Goal: Information Seeking & Learning: Learn about a topic

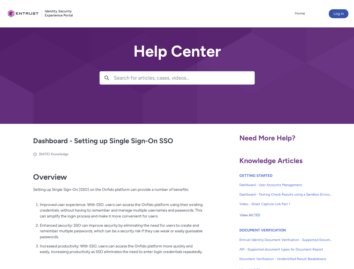
click at [107, 78] on lightning-primitive-icon "button" at bounding box center [106, 77] width 5 height 4
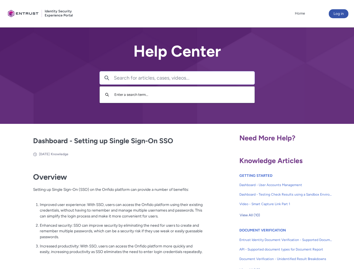
click at [107, 214] on p "Improved user experience: With SSO, users can access the Onfido platform using …" at bounding box center [121, 210] width 163 height 17
click at [249, 215] on span "View All (10)" at bounding box center [249, 215] width 20 height 8
click at [270, 245] on link "API - Supported document types for Document Report" at bounding box center [285, 249] width 93 height 10
